Goal: Task Accomplishment & Management: Manage account settings

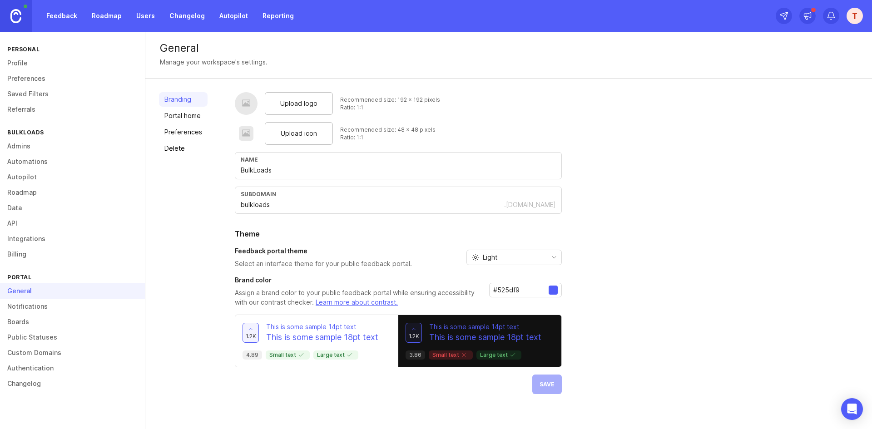
click at [323, 106] on div "Upload logo" at bounding box center [299, 103] width 68 height 23
click at [279, 132] on div "Upload icon" at bounding box center [299, 133] width 68 height 23
click at [548, 207] on div ".[DOMAIN_NAME]" at bounding box center [530, 204] width 52 height 9
click at [554, 293] on div at bounding box center [553, 290] width 9 height 9
click at [523, 290] on input "#525df9" at bounding box center [521, 290] width 55 height 10
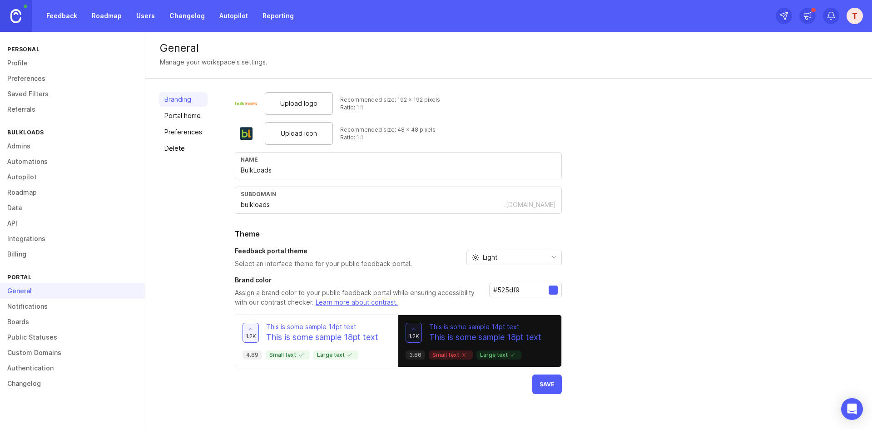
click at [523, 290] on input "#525df9" at bounding box center [521, 290] width 55 height 10
paste input "328000"
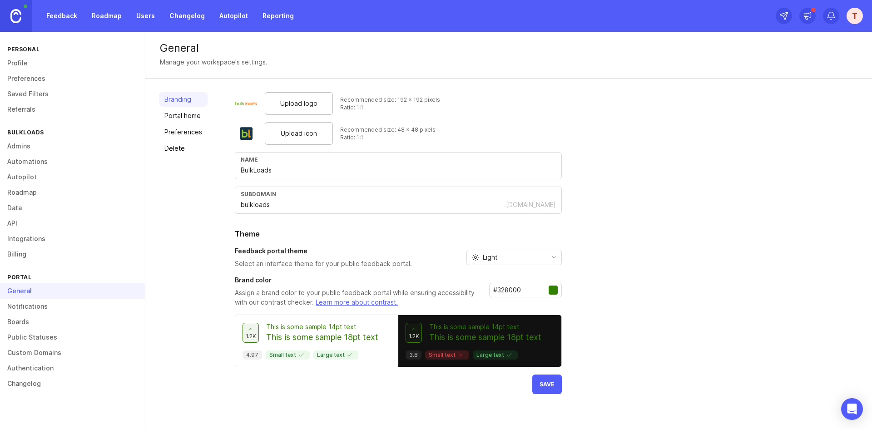
type input "#328000"
click at [613, 292] on div "Upload logo Recommended size: 192 x 192 pixels Ratio: 1:1 Upload icon Recommend…" at bounding box center [547, 243] width 624 height 302
click at [548, 387] on span "Save" at bounding box center [547, 384] width 15 height 7
click at [195, 117] on link "Portal home" at bounding box center [183, 116] width 49 height 15
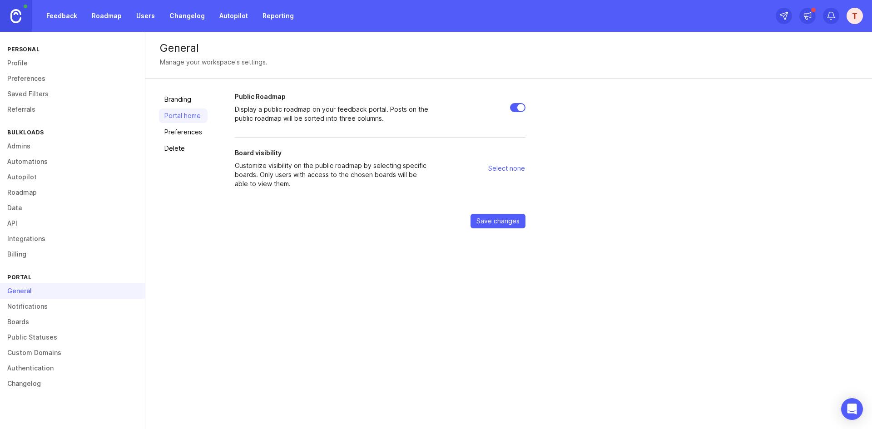
click at [519, 166] on span "Select none" at bounding box center [507, 168] width 37 height 9
click at [510, 169] on span "Select none" at bounding box center [507, 168] width 37 height 9
click at [566, 195] on div "Public Roadmap Display a public roadmap on your feedback portal. Posts on the p…" at bounding box center [547, 160] width 624 height 136
click at [165, 133] on link "Preferences" at bounding box center [183, 132] width 49 height 15
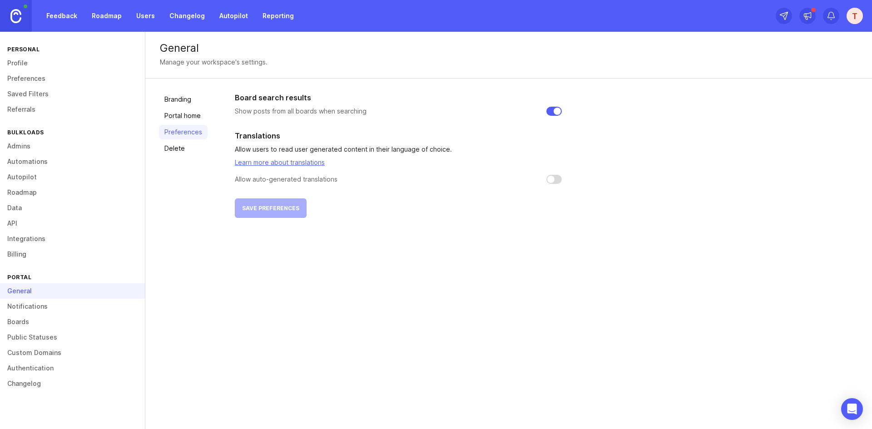
click at [194, 150] on link "Delete" at bounding box center [183, 148] width 49 height 15
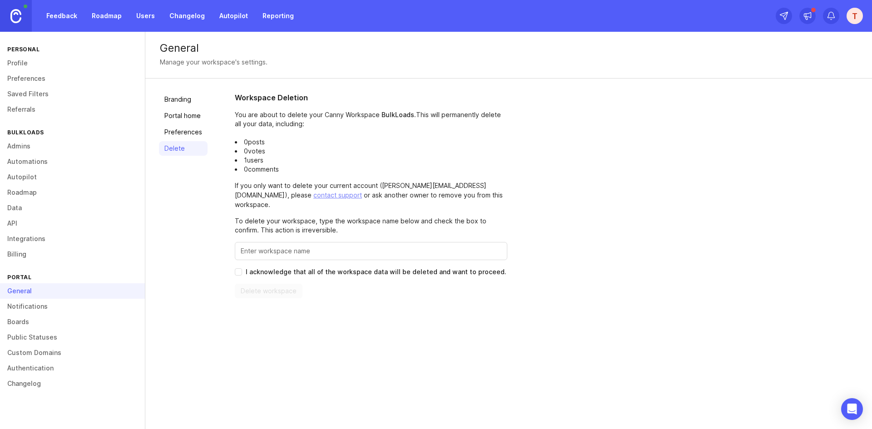
click at [42, 69] on link "Profile" at bounding box center [72, 62] width 145 height 15
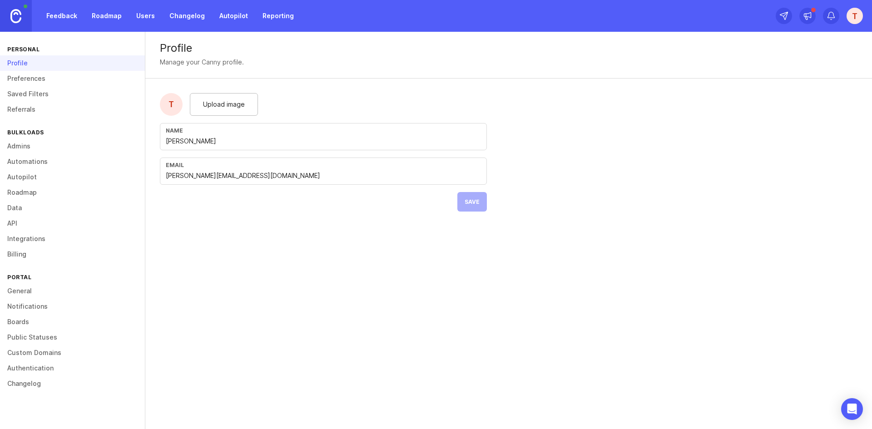
click at [252, 100] on div "Upload image" at bounding box center [224, 104] width 68 height 23
click at [229, 107] on span "Upload image" at bounding box center [224, 105] width 42 height 10
click at [480, 202] on button "Save" at bounding box center [473, 202] width 30 height 20
click at [89, 80] on link "Preferences" at bounding box center [72, 78] width 145 height 15
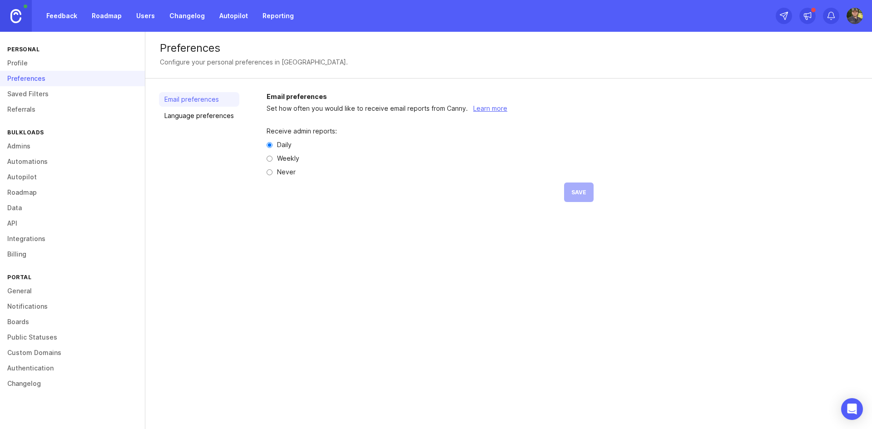
click at [274, 162] on div "Receive admin reports: Daily Weekly Never Save" at bounding box center [430, 165] width 327 height 103
click at [280, 158] on label "Weekly" at bounding box center [288, 158] width 22 height 6
click at [273, 158] on input "Weekly" at bounding box center [270, 159] width 6 height 6
radio input "true"
drag, startPoint x: 588, startPoint y: 194, endPoint x: 272, endPoint y: 161, distance: 317.5
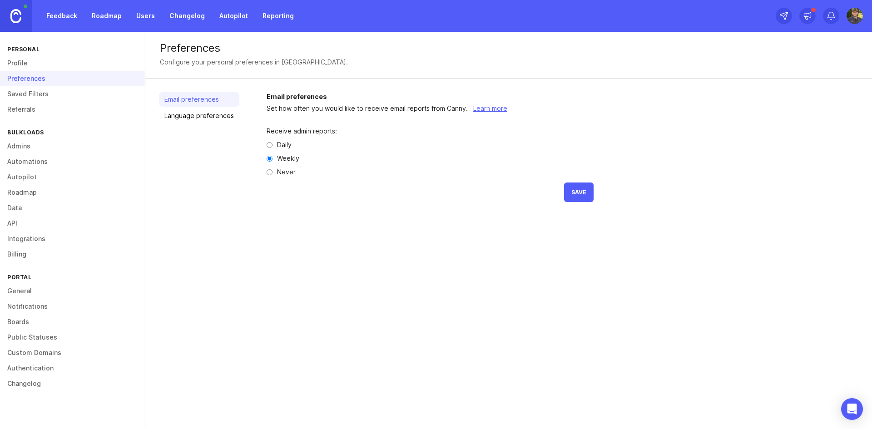
click at [471, 201] on div "Receive admin reports: Daily Weekly Never Save" at bounding box center [430, 165] width 327 height 103
click at [274, 143] on div "Daily" at bounding box center [430, 145] width 327 height 6
click at [267, 145] on input "Daily" at bounding box center [270, 145] width 6 height 6
radio input "true"
click at [50, 90] on link "Saved Filters" at bounding box center [72, 93] width 145 height 15
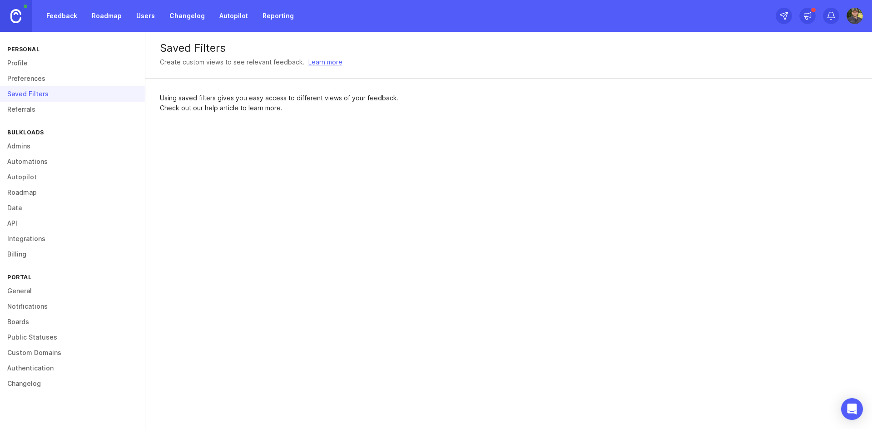
click at [93, 107] on link "Referrals" at bounding box center [72, 109] width 145 height 15
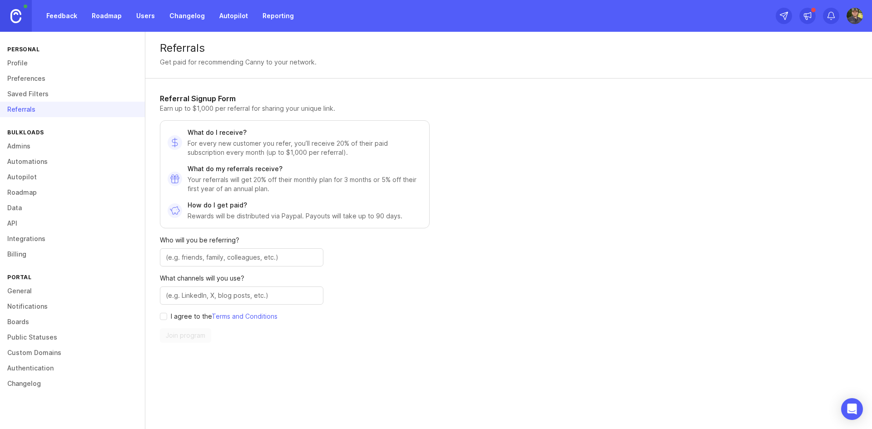
click at [71, 144] on link "Admins" at bounding box center [72, 146] width 145 height 15
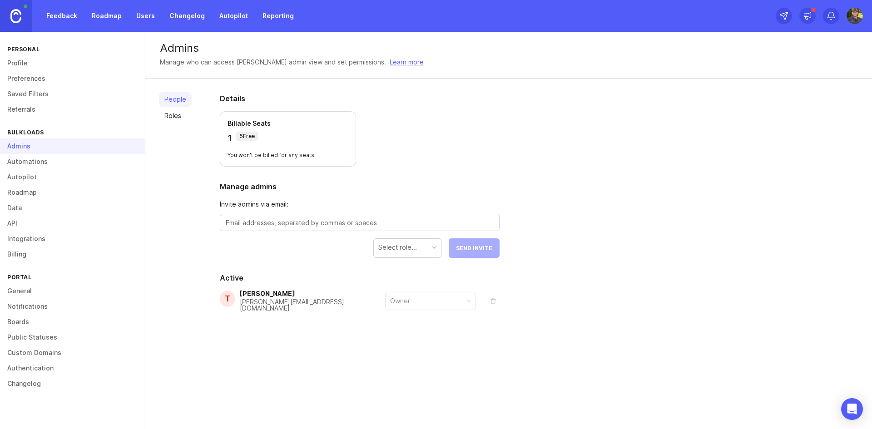
click at [185, 120] on link "Roles" at bounding box center [175, 116] width 33 height 15
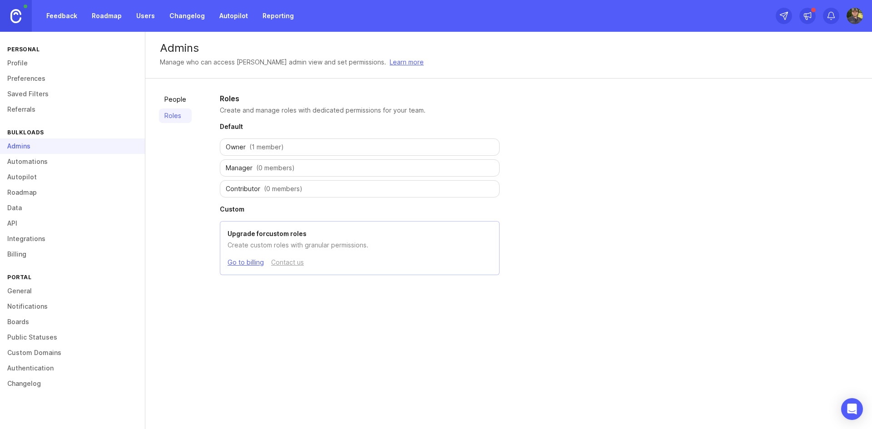
click at [53, 164] on link "Automations" at bounding box center [72, 161] width 145 height 15
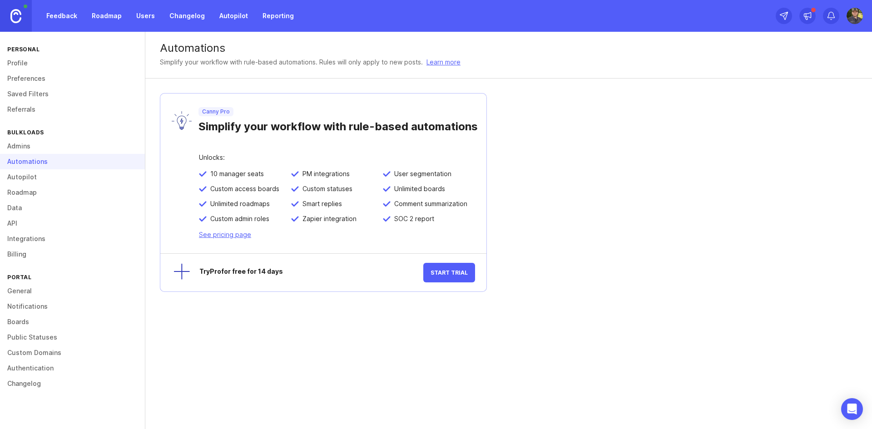
click at [45, 177] on link "Autopilot" at bounding box center [72, 176] width 145 height 15
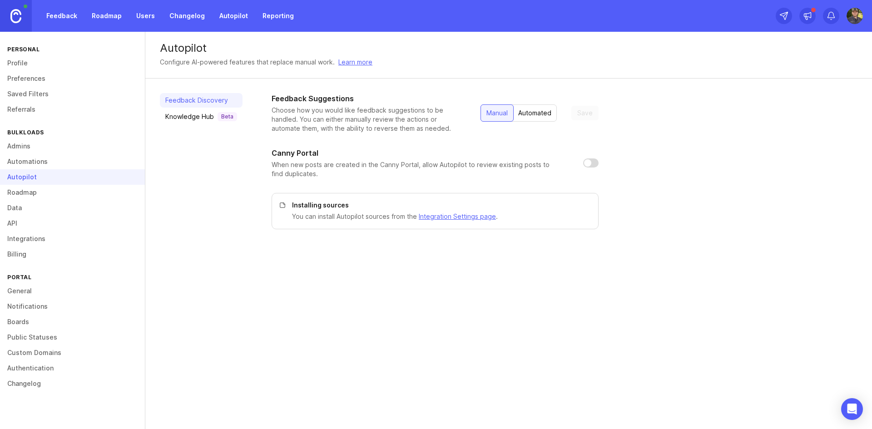
click at [218, 114] on div "Beta" at bounding box center [228, 116] width 20 height 9
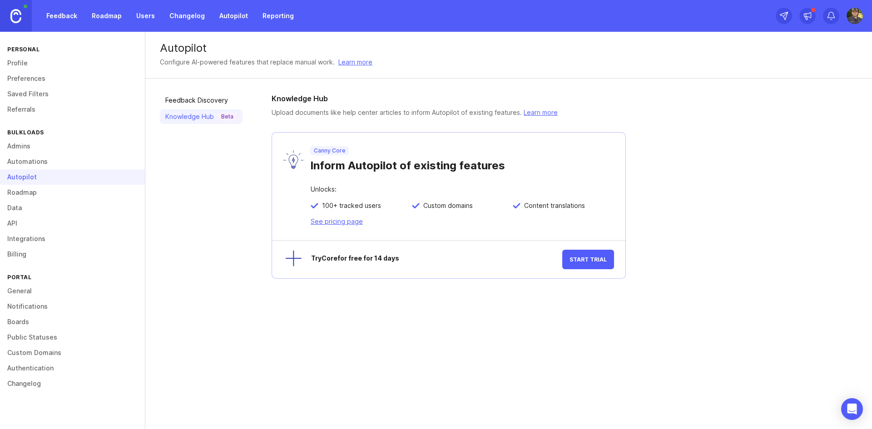
click at [103, 196] on link "Roadmap" at bounding box center [72, 192] width 145 height 15
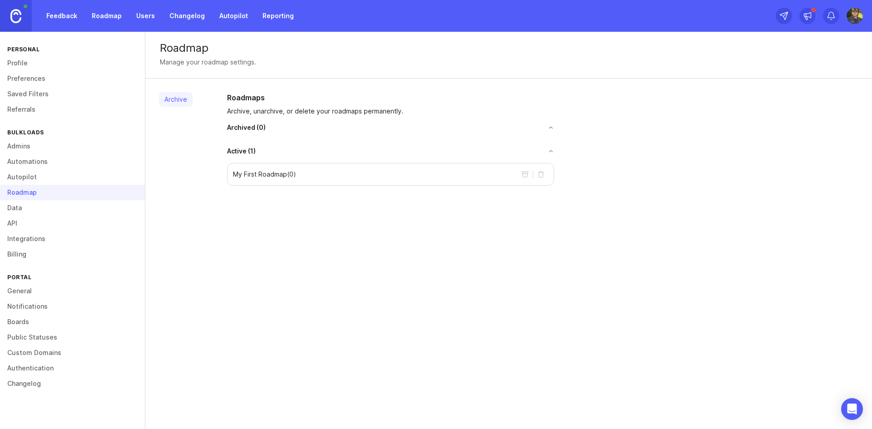
click at [128, 214] on link "Data" at bounding box center [72, 207] width 145 height 15
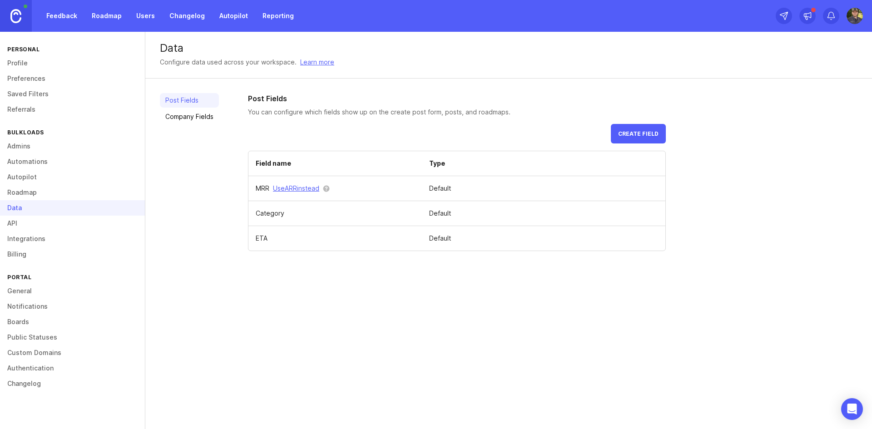
click at [207, 111] on link "Company Fields" at bounding box center [189, 117] width 59 height 15
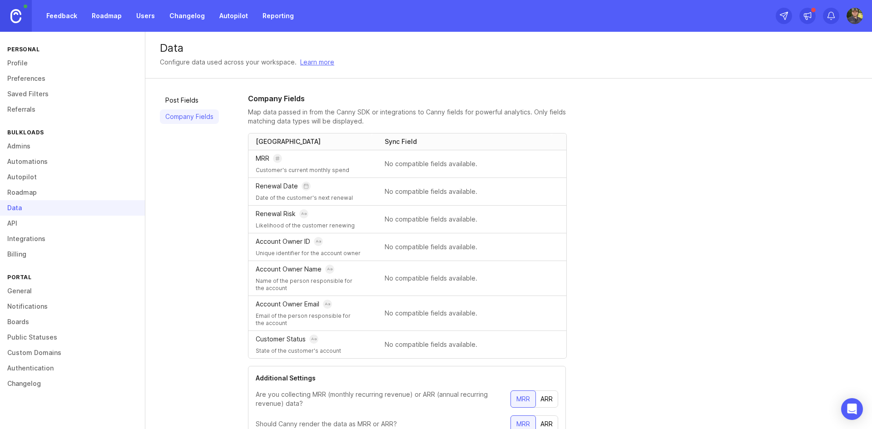
scroll to position [40, 0]
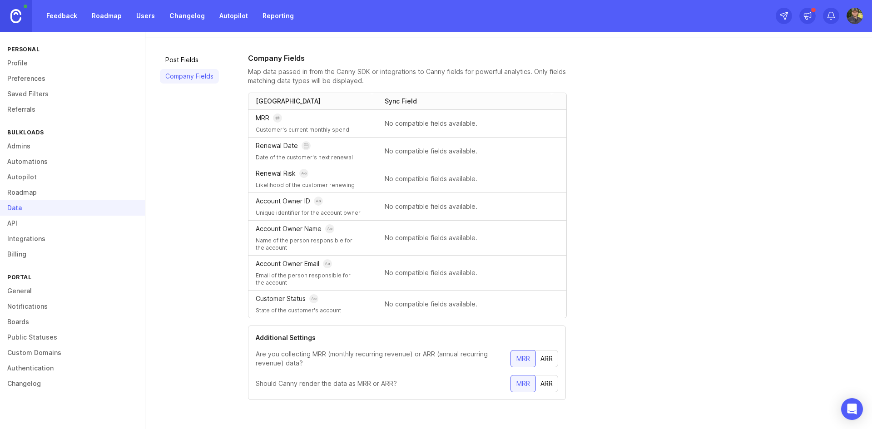
click at [80, 224] on link "API" at bounding box center [72, 223] width 145 height 15
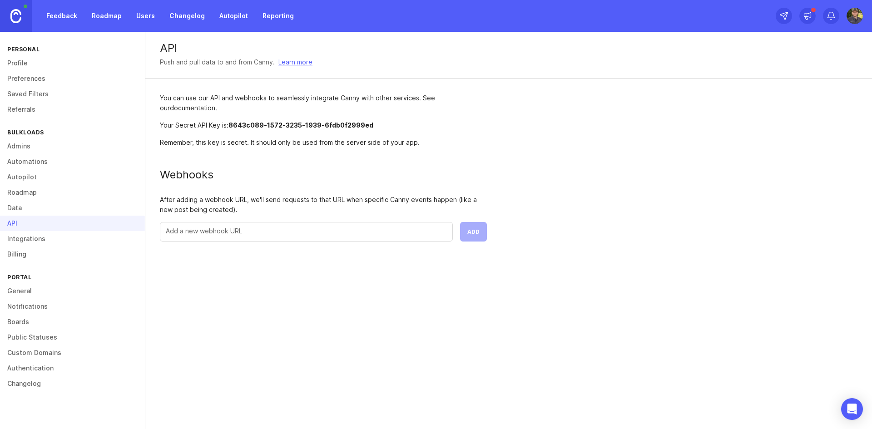
click at [75, 237] on link "Integrations" at bounding box center [72, 238] width 145 height 15
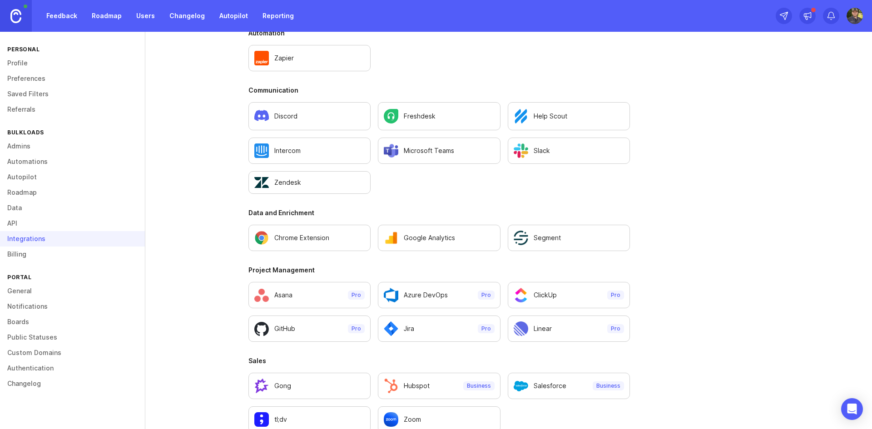
scroll to position [541, 0]
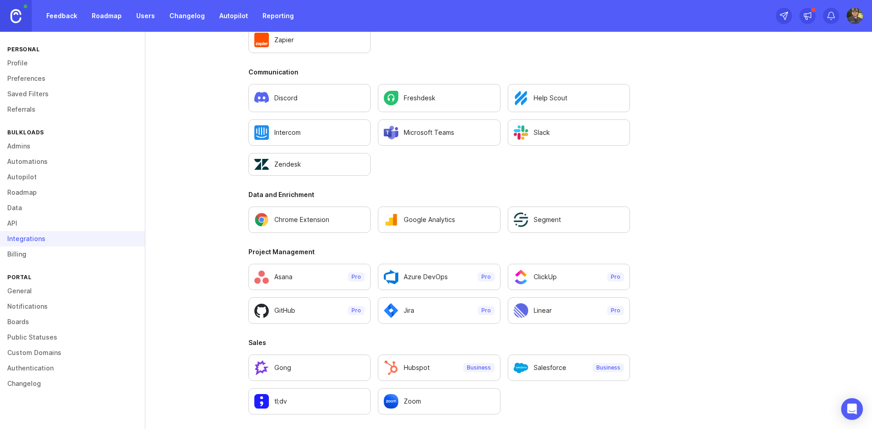
drag, startPoint x: 132, startPoint y: 256, endPoint x: 123, endPoint y: 254, distance: 9.8
click at [132, 256] on link "Billing" at bounding box center [72, 254] width 145 height 15
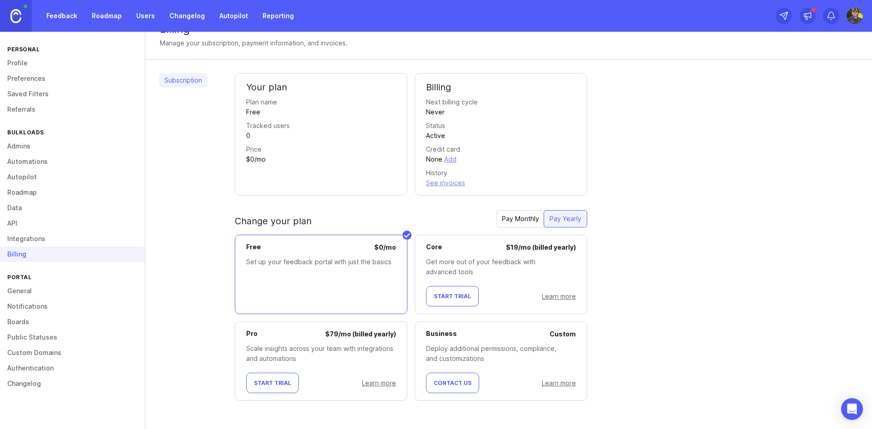
click at [120, 253] on div "Billing" at bounding box center [72, 254] width 145 height 15
click at [80, 285] on link "General" at bounding box center [72, 291] width 145 height 15
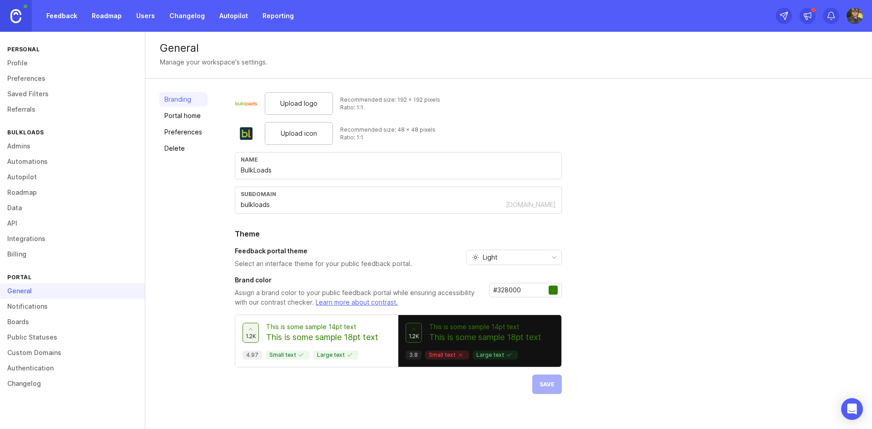
click at [113, 312] on link "Notifications" at bounding box center [72, 306] width 145 height 15
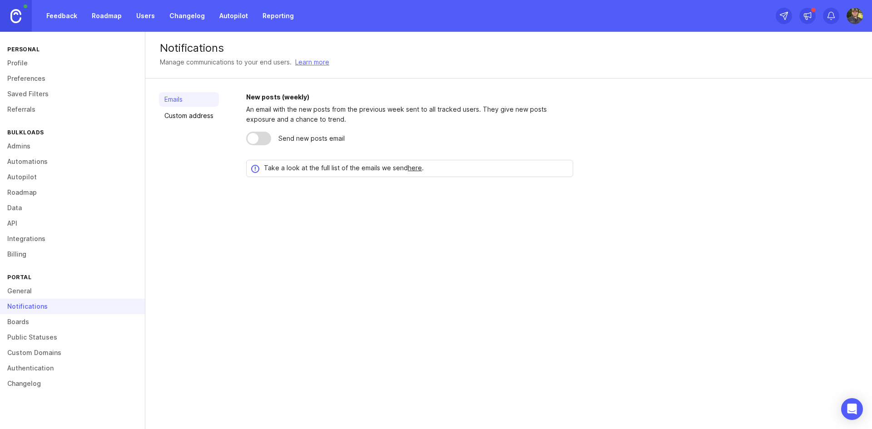
click at [179, 125] on div "Emails Custom address" at bounding box center [189, 134] width 60 height 85
click at [182, 121] on link "Custom address" at bounding box center [189, 116] width 60 height 15
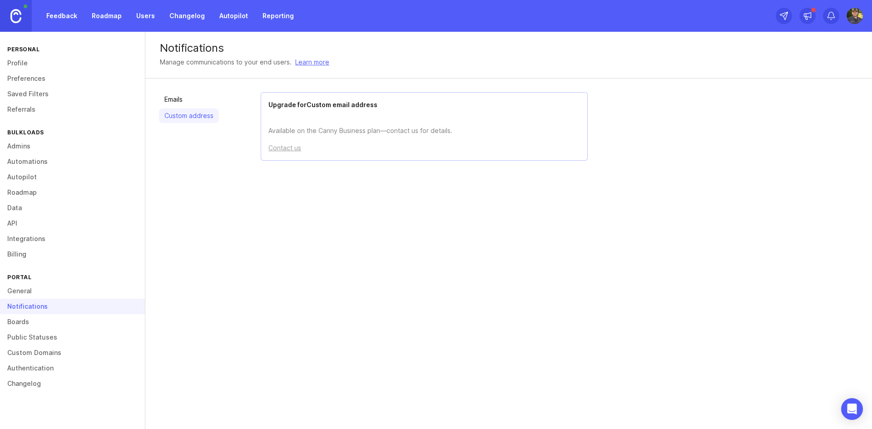
click at [46, 323] on link "Boards" at bounding box center [72, 321] width 145 height 15
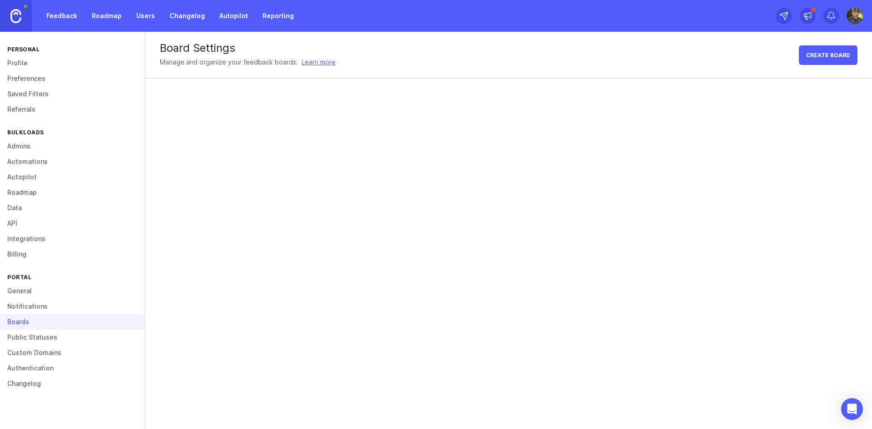
click at [130, 334] on link "Public Statuses" at bounding box center [72, 337] width 145 height 15
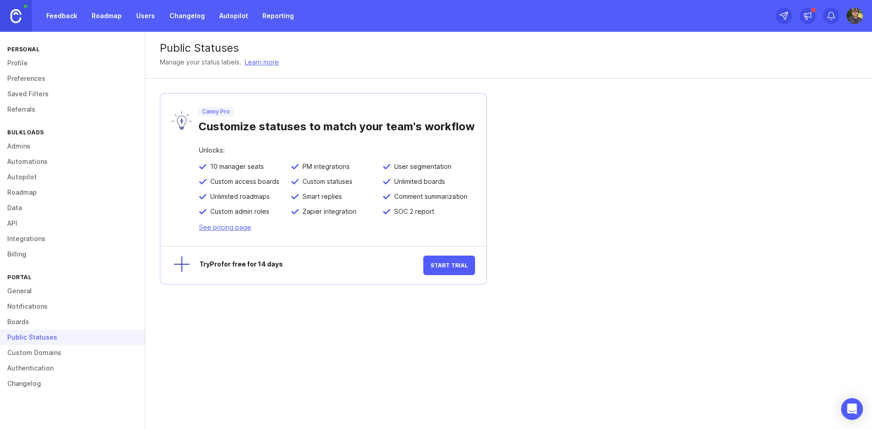
click at [120, 351] on link "Custom Domains" at bounding box center [72, 352] width 145 height 15
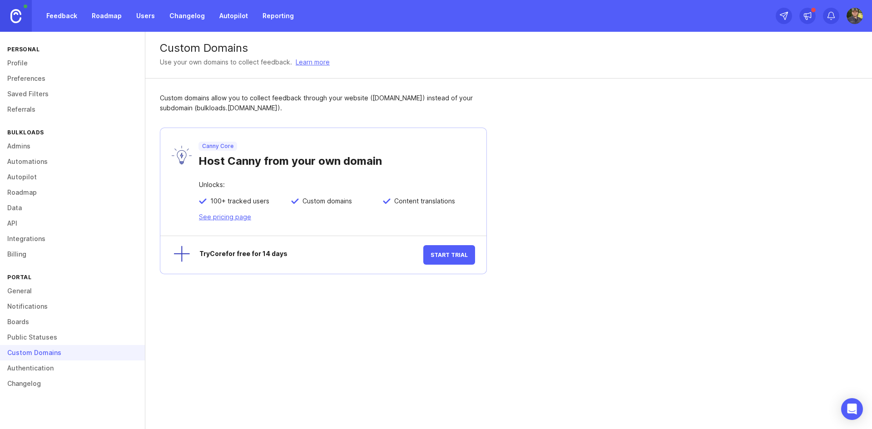
click at [111, 368] on link "Authentication" at bounding box center [72, 368] width 145 height 15
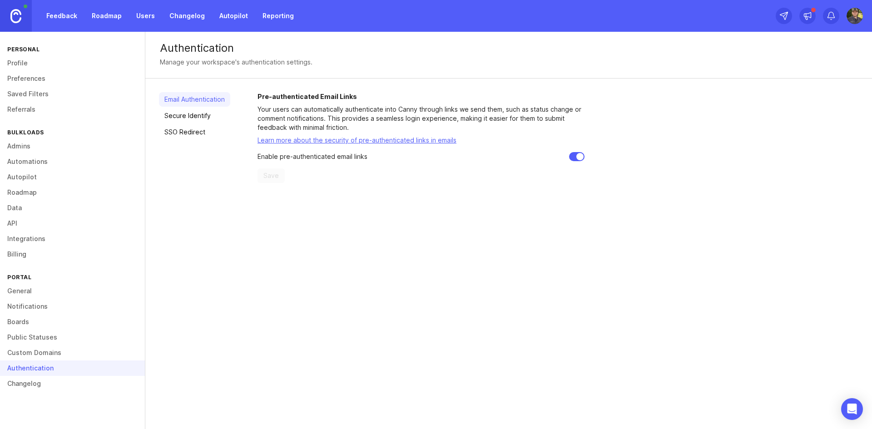
click at [198, 122] on link "Secure Identify" at bounding box center [194, 116] width 71 height 15
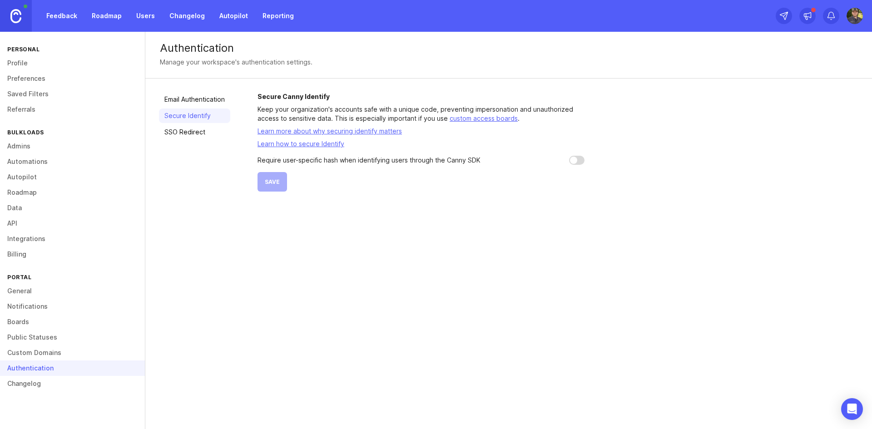
click at [204, 136] on link "SSO Redirect" at bounding box center [194, 132] width 71 height 15
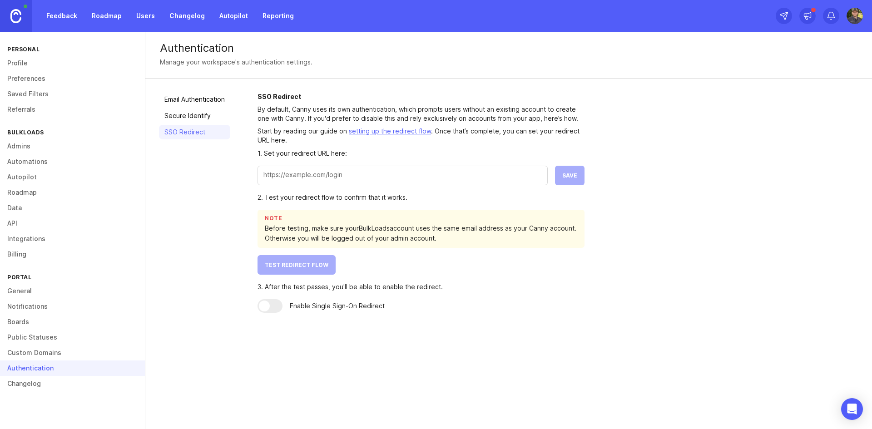
click at [398, 172] on input "text" at bounding box center [403, 175] width 279 height 10
paste input "[URL][DOMAIN_NAME]"
type input "[URL][DOMAIN_NAME]"
click at [573, 179] on span "Save" at bounding box center [570, 175] width 15 height 7
click at [333, 261] on button "Test Redirect Flow" at bounding box center [297, 265] width 78 height 20
